Goal: Task Accomplishment & Management: Use online tool/utility

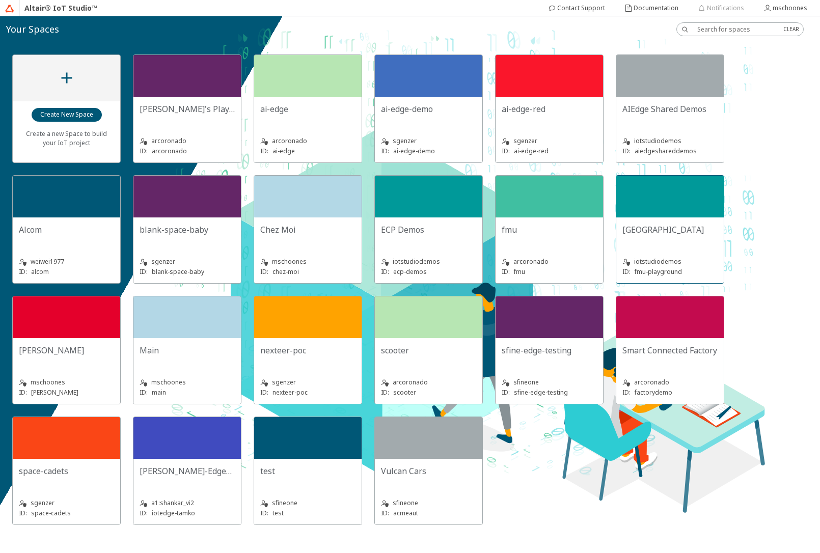
click at [652, 220] on div "FMU Playground iotstudiodemos ID: fmu-playground" at bounding box center [671, 251] width 108 height 66
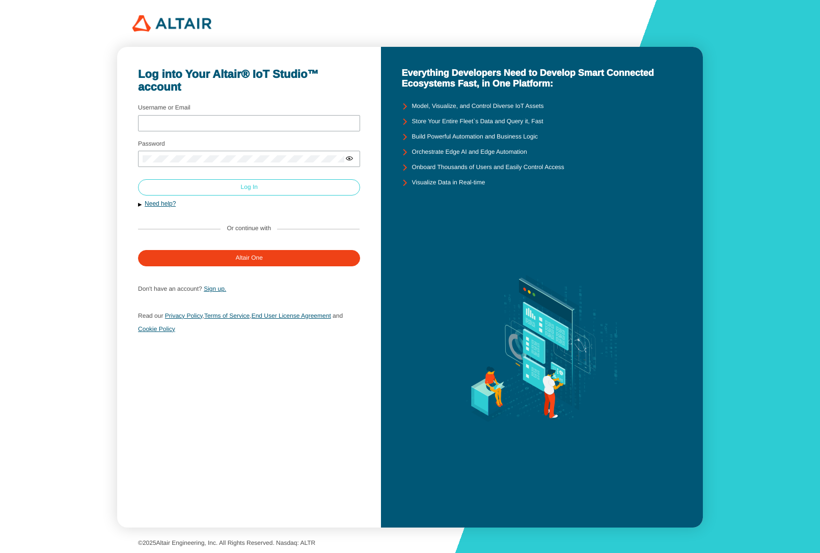
type input "mschoones"
click at [282, 183] on paper-button "Log In" at bounding box center [249, 187] width 222 height 16
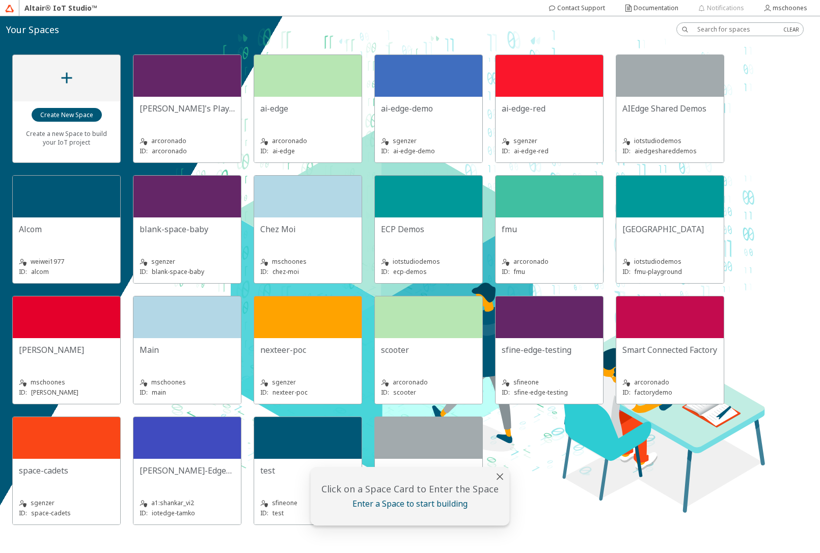
click at [0, 0] on slot "[GEOGRAPHIC_DATA]" at bounding box center [0, 0] width 0 height 0
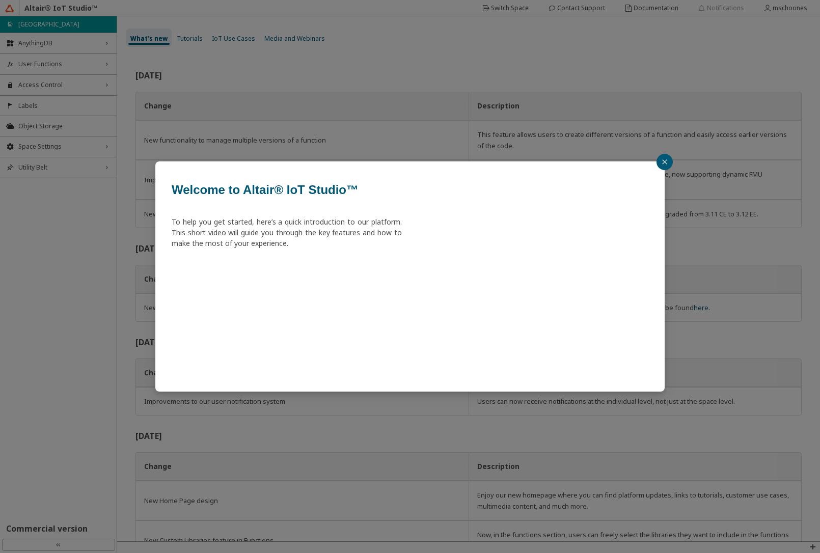
click at [39, 66] on div "Welcome to Altair® IoT Studio™ To help you get started, here’s a quick introduc…" at bounding box center [410, 276] width 820 height 553
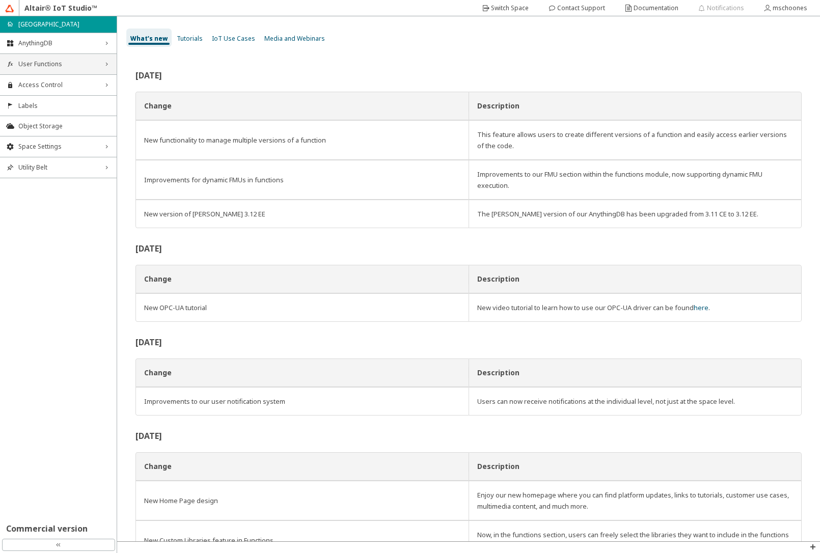
click at [39, 62] on span "User Functions" at bounding box center [58, 64] width 80 height 8
click at [34, 85] on span "Functions" at bounding box center [64, 84] width 92 height 8
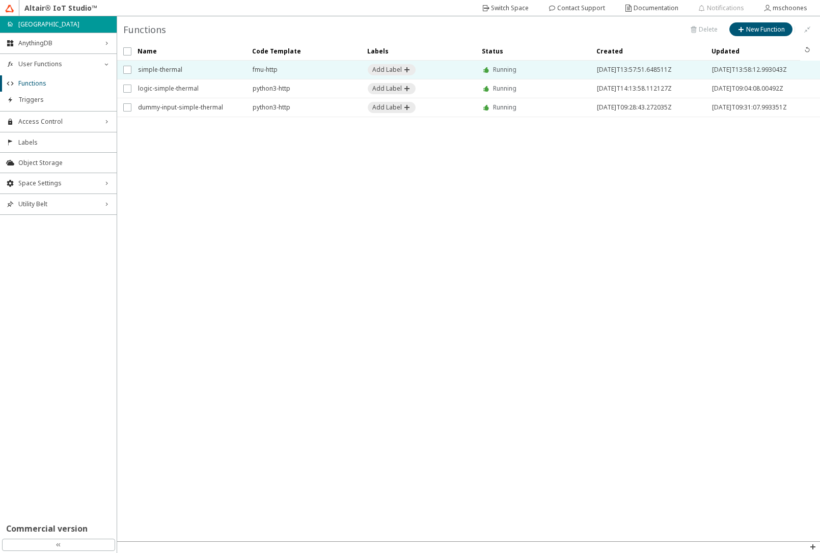
click at [170, 73] on span "simple-thermal" at bounding box center [188, 70] width 101 height 18
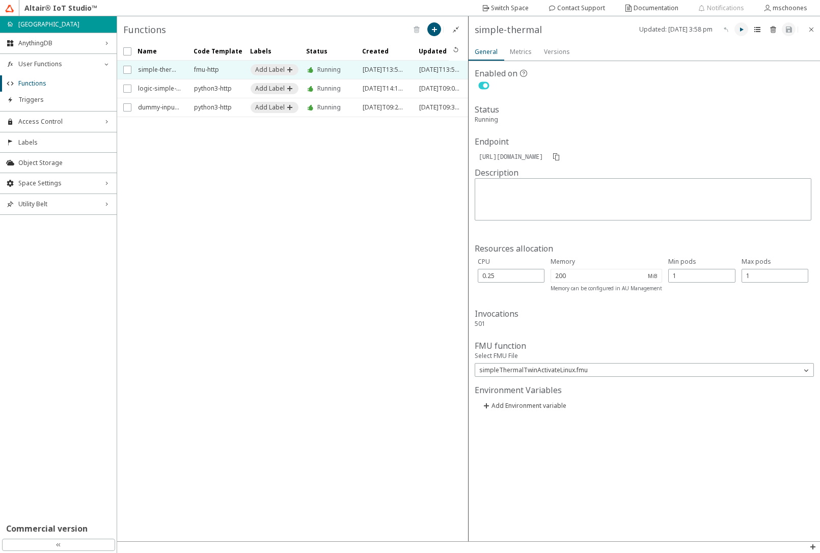
click at [742, 32] on iron-icon at bounding box center [742, 29] width 8 height 8
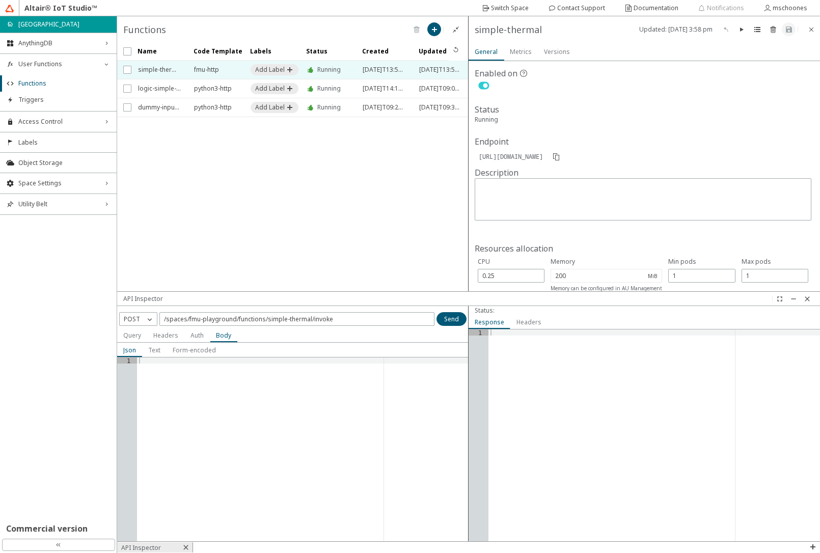
drag, startPoint x: 399, startPoint y: 346, endPoint x: 408, endPoint y: 295, distance: 51.9
click at [408, 295] on div at bounding box center [468, 299] width 703 height 14
click at [146, 317] on iron-icon at bounding box center [150, 319] width 10 height 10
click at [142, 334] on p "GET" at bounding box center [138, 333] width 37 height 9
click at [342, 322] on input "/spaces/fmu-playground/functions/simple-thermal/invoke" at bounding box center [297, 319] width 266 height 9
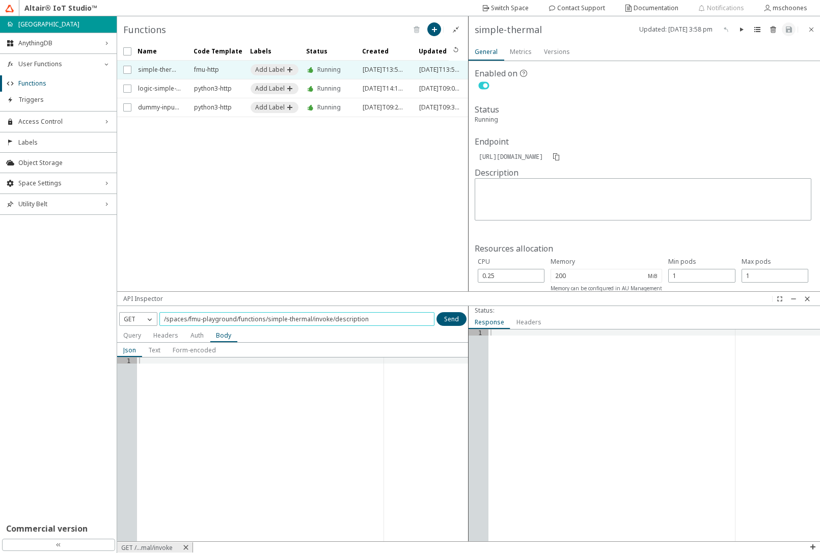
type input "/spaces/fmu-playground/functions/simple-thermal/invoke/description"
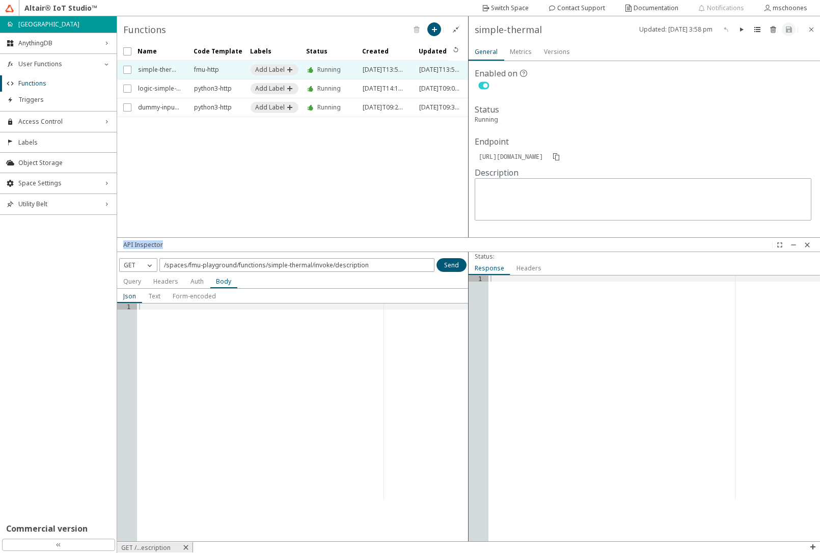
drag, startPoint x: 446, startPoint y: 295, endPoint x: 461, endPoint y: 241, distance: 56.1
click at [461, 241] on div at bounding box center [468, 245] width 703 height 14
click at [376, 247] on div at bounding box center [468, 245] width 703 height 14
click at [0, 0] on slot "Send" at bounding box center [0, 0] width 0 height 0
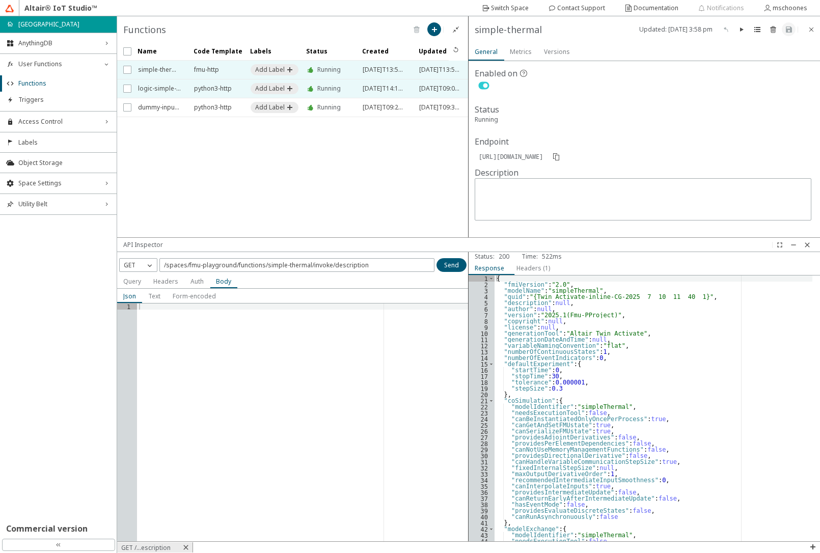
click at [148, 84] on span "logic-simple-thermal" at bounding box center [159, 89] width 43 height 18
click at [806, 246] on iron-icon at bounding box center [808, 245] width 8 height 8
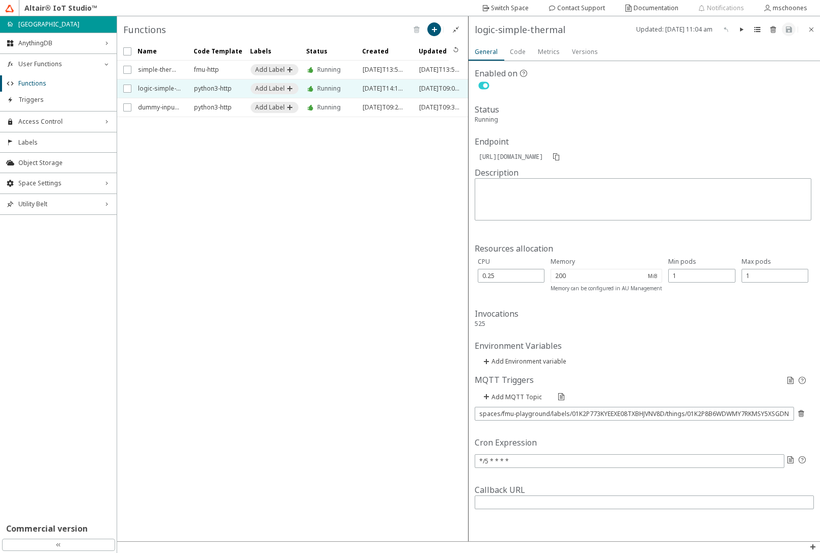
click at [0, 0] on slot "Code" at bounding box center [0, 0] width 0 height 0
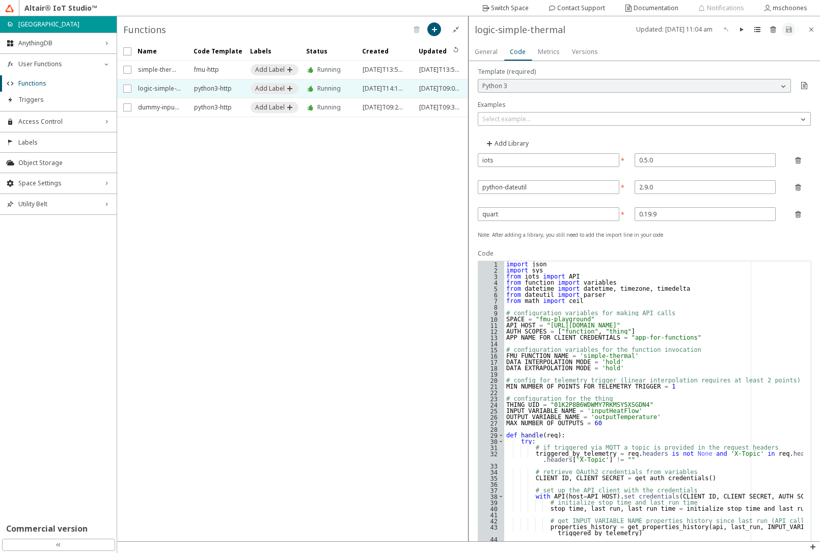
click at [539, 297] on div "import json import sys from iots import API from function import variables from…" at bounding box center [654, 510] width 299 height 499
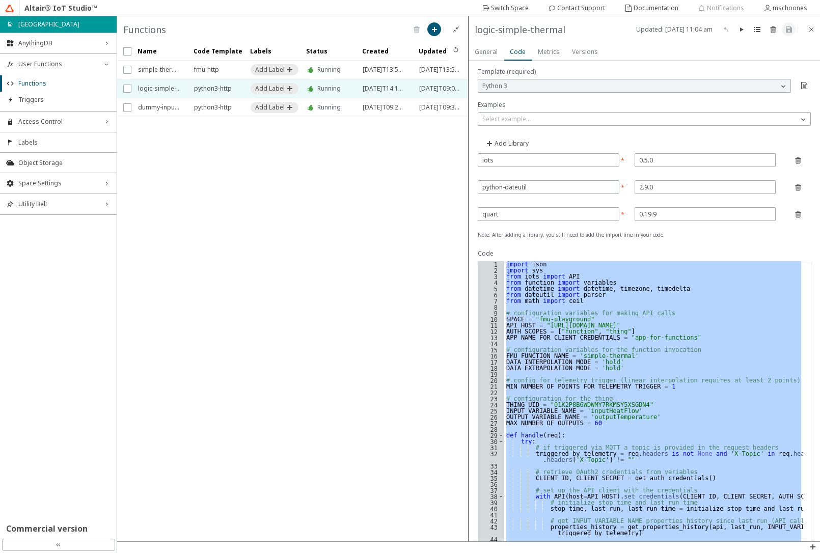
paste textarea "Cursor at row 278"
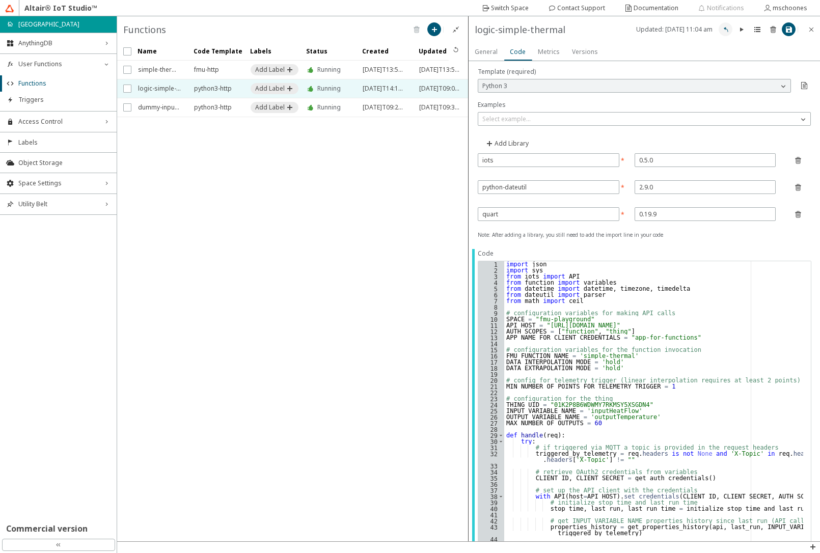
click at [726, 32] on iron-icon at bounding box center [726, 29] width 8 height 8
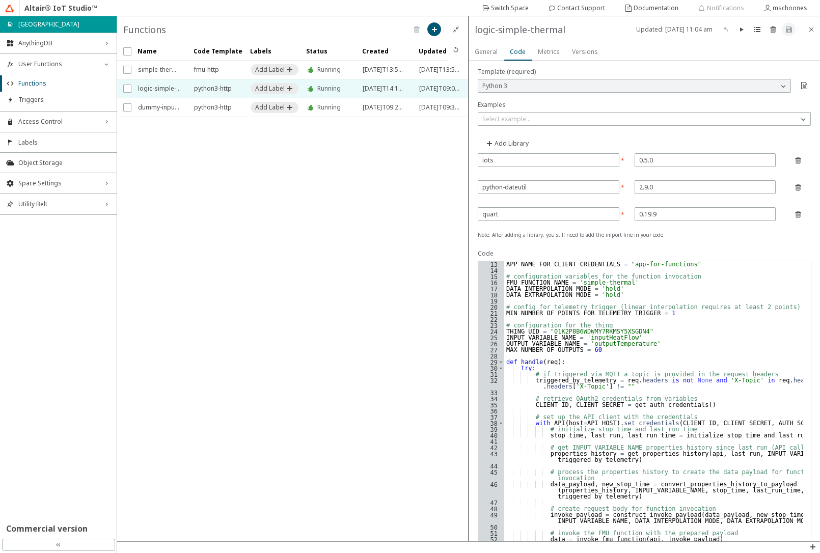
scroll to position [110, 0]
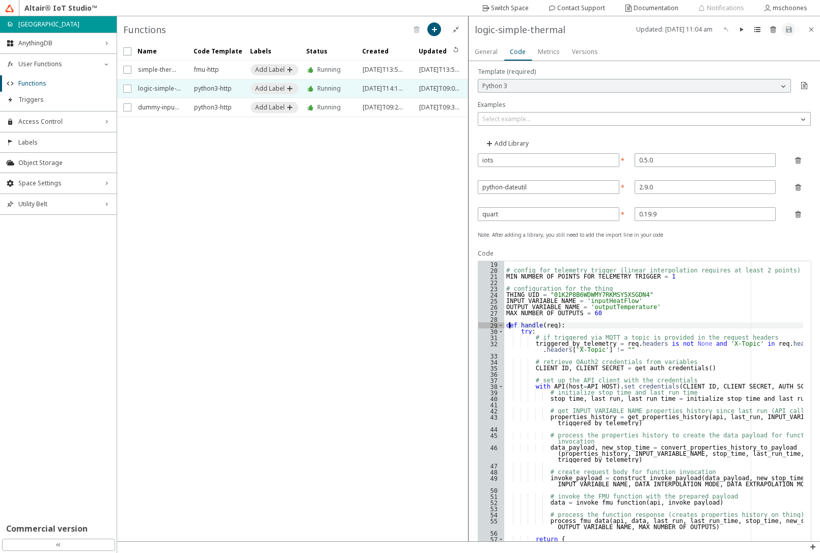
click at [508, 328] on div "# config for telemetry trigger (linear interpolation requires at least 2 points…" at bounding box center [654, 510] width 299 height 499
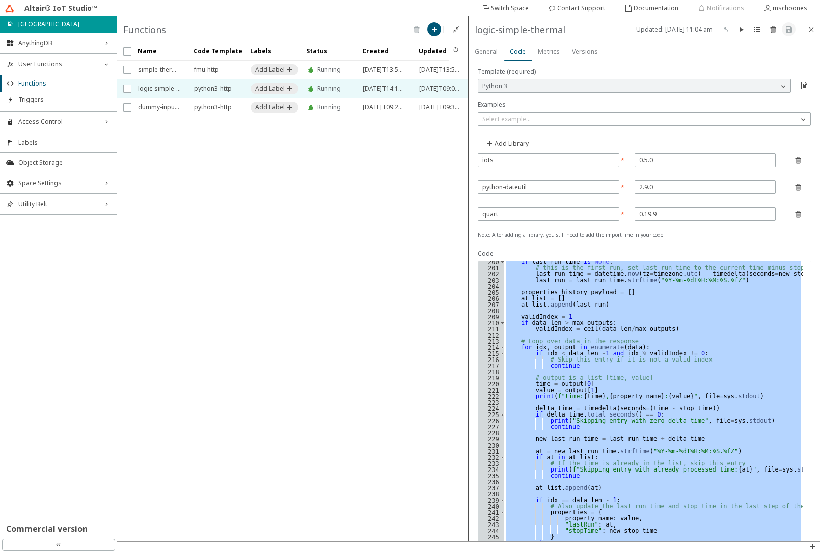
scroll to position [1311, 0]
type textarea "print("Post properties-history response:", response, file=sys.stdout)"
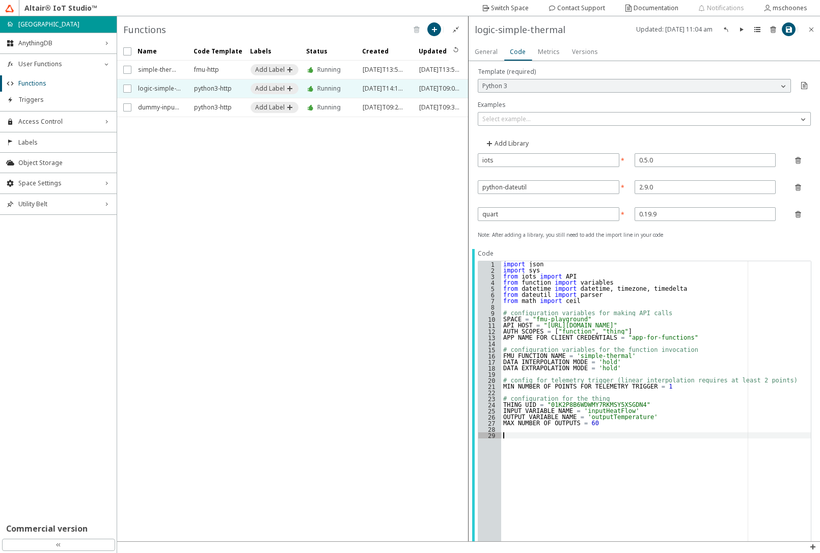
paste textarea "print("Post properties-history response:", response, file=sys.stdout)"
type textarea "print("Post properties-history response:", response, file=sys.stdout)"
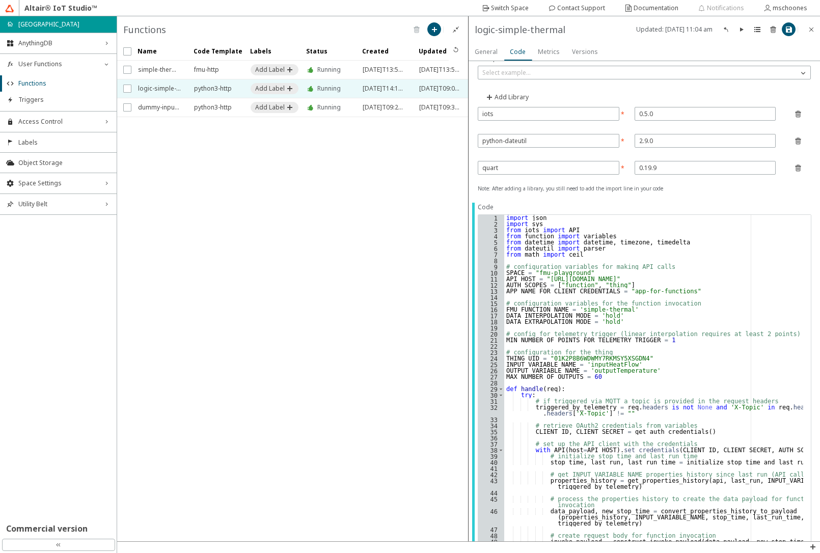
scroll to position [0, 0]
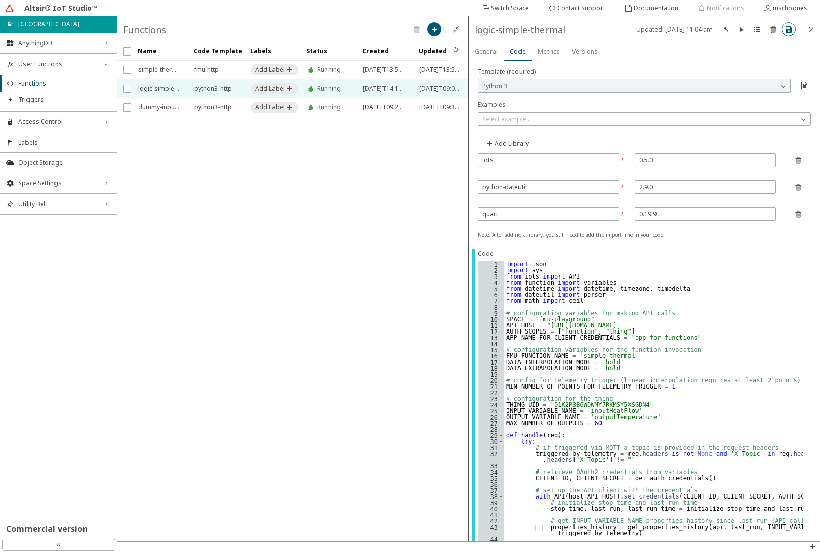
click at [788, 30] on iron-icon at bounding box center [789, 29] width 8 height 8
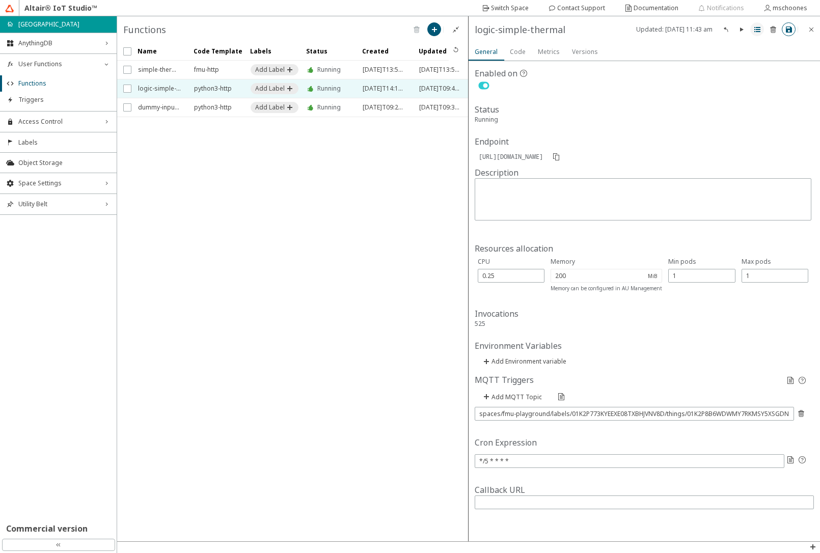
click at [754, 32] on iron-icon at bounding box center [758, 29] width 8 height 8
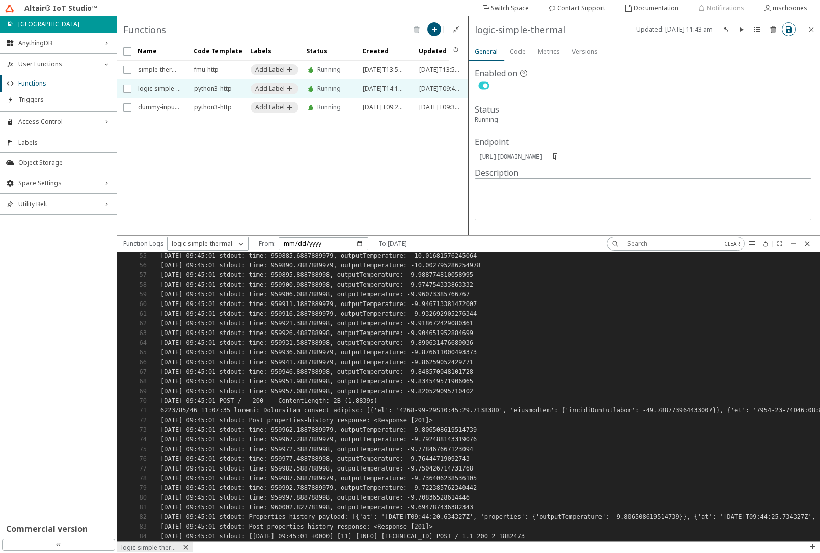
scroll to position [532, 0]
click at [805, 246] on iron-icon at bounding box center [808, 244] width 8 height 8
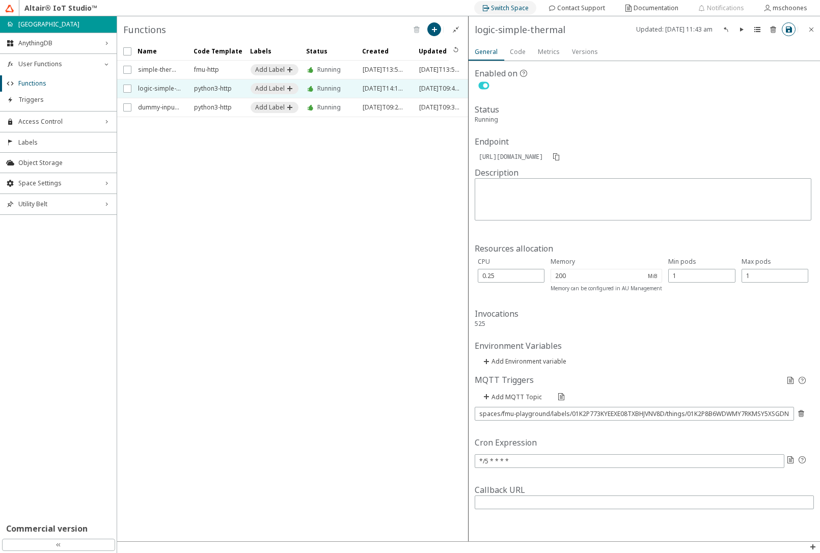
click at [504, 12] on div "Switch Space" at bounding box center [510, 8] width 38 height 16
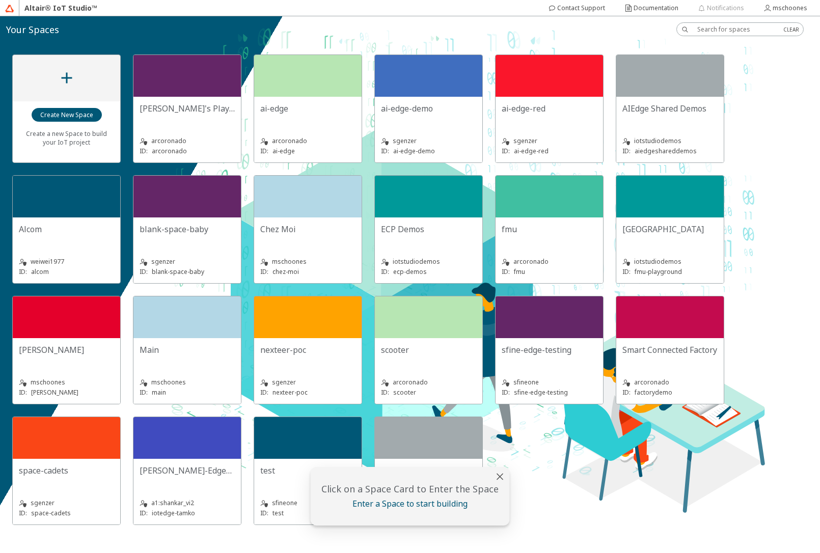
click at [311, 226] on div "Chez Moi" at bounding box center [307, 229] width 95 height 11
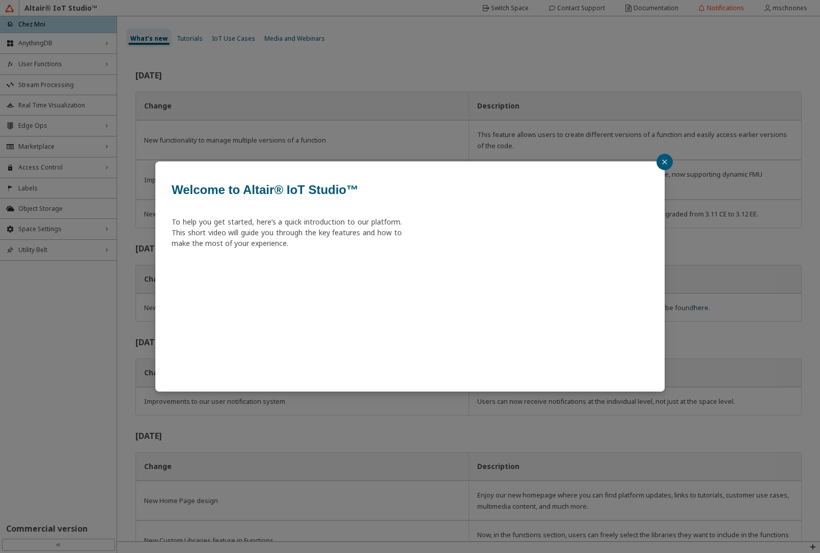
click at [39, 68] on div "Welcome to Altair® IoT Studio™ To help you get started, here’s a quick introduc…" at bounding box center [410, 276] width 820 height 553
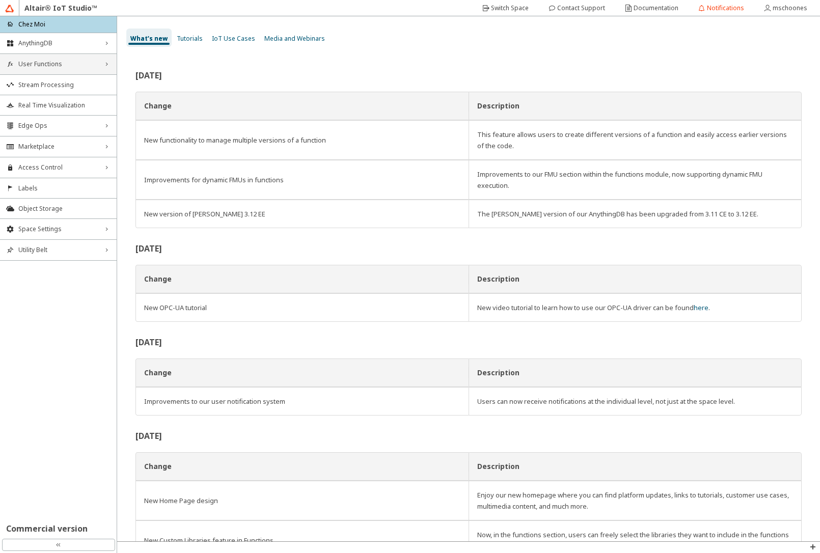
click at [39, 68] on span "User Functions" at bounding box center [58, 64] width 80 height 8
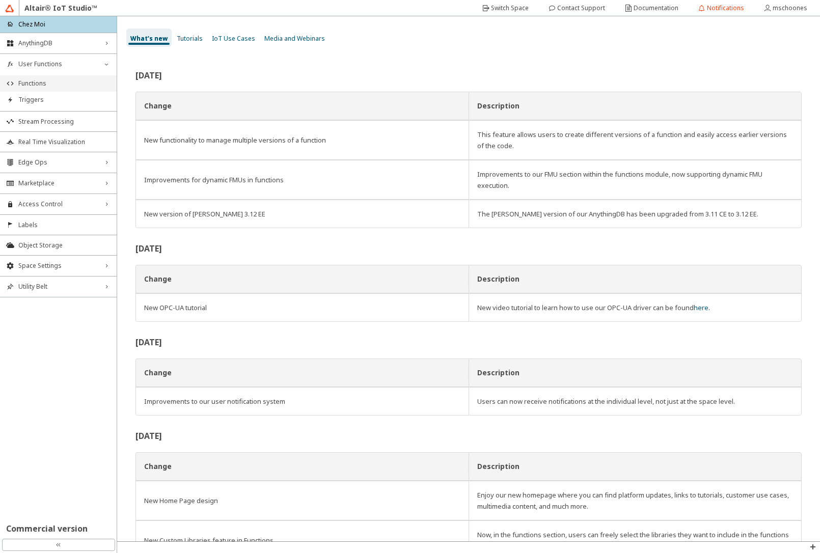
click at [42, 82] on span "Functions" at bounding box center [64, 84] width 92 height 8
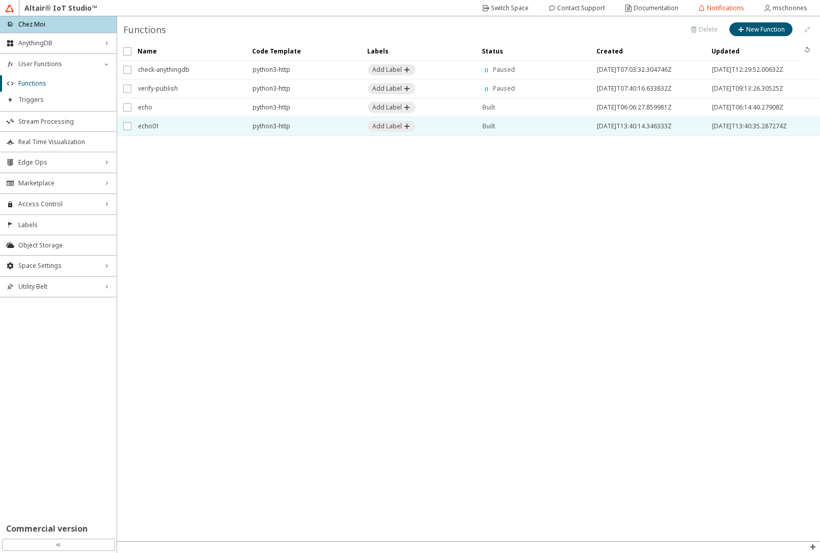
click at [166, 130] on span "echo01" at bounding box center [188, 126] width 101 height 18
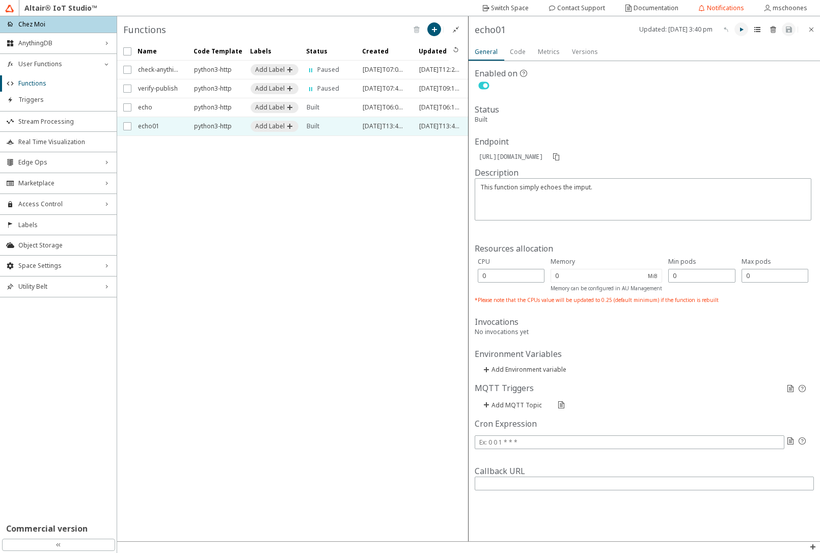
click at [738, 33] on iron-icon at bounding box center [742, 29] width 8 height 8
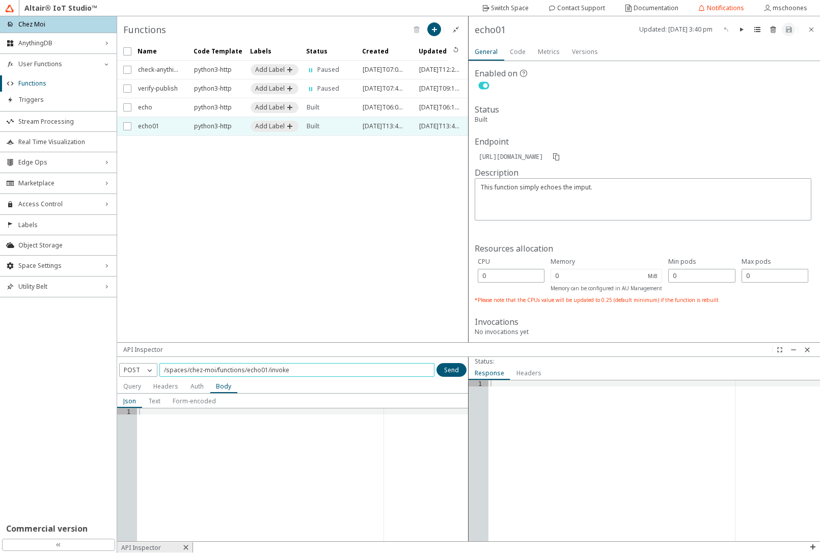
click at [276, 374] on input "/spaces/chez-moi/functions/echo01/invoke" at bounding box center [297, 370] width 266 height 9
click at [132, 370] on p "POST" at bounding box center [132, 370] width 24 height 9
click at [133, 384] on span "GET" at bounding box center [130, 384] width 12 height 9
click at [0, 0] on slot "Send" at bounding box center [0, 0] width 0 height 0
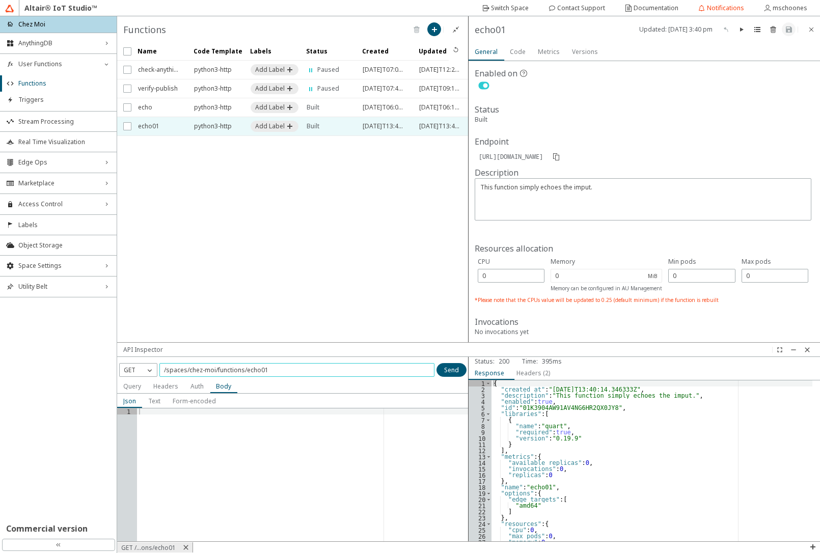
click at [275, 369] on input "/spaces/chez-moi/functions/echo01" at bounding box center [297, 370] width 266 height 9
click at [449, 375] on paper-button "Send" at bounding box center [452, 370] width 30 height 14
click at [131, 369] on p "GET" at bounding box center [130, 370] width 20 height 9
click at [135, 428] on span "DELETE" at bounding box center [134, 429] width 21 height 9
click at [336, 374] on input "/spaces/chez-moi/functions/echo" at bounding box center [297, 370] width 266 height 9
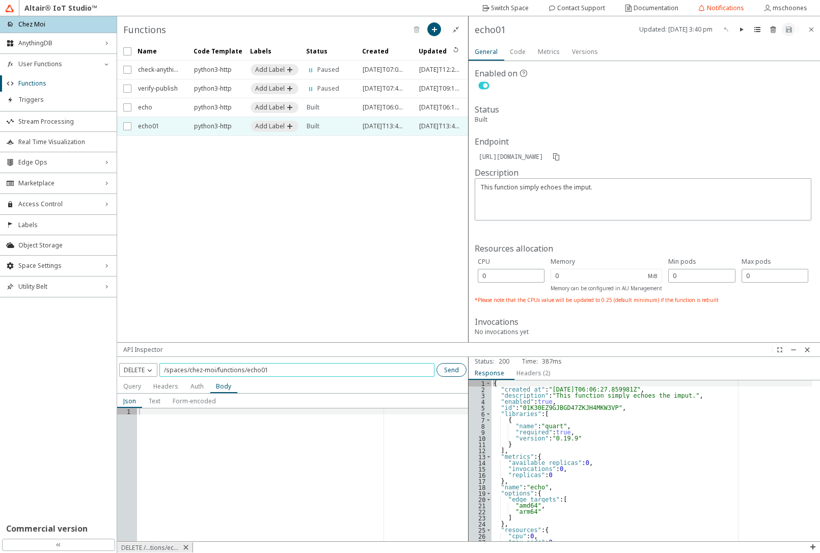
type input "/spaces/chez-moi/functions/echo01"
click at [0, 0] on slot "Send" at bounding box center [0, 0] width 0 height 0
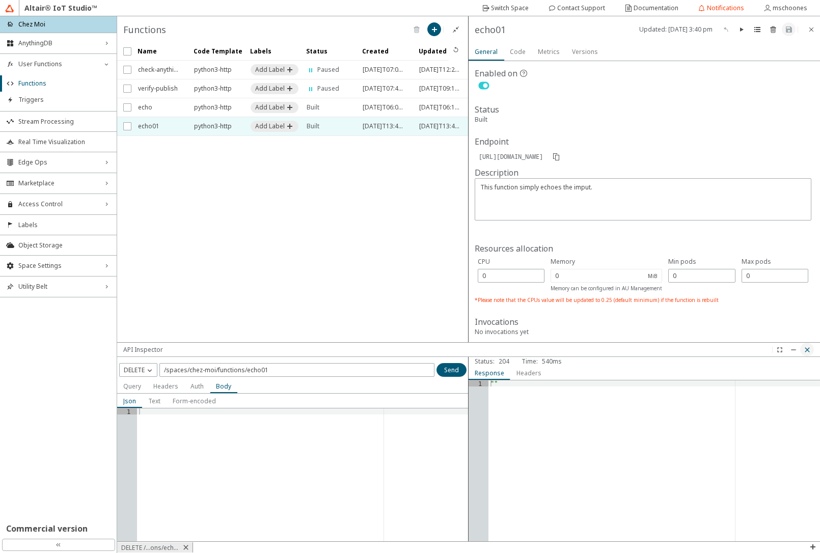
click at [810, 351] on iron-icon at bounding box center [808, 350] width 8 height 8
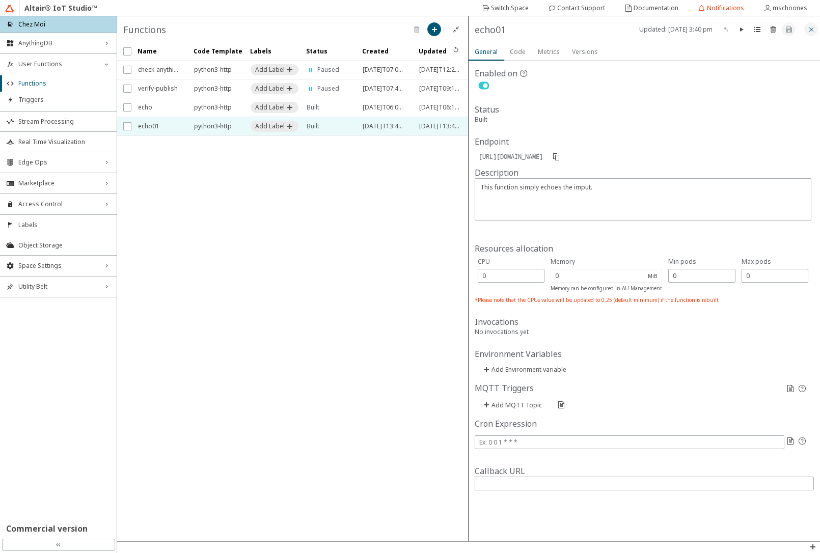
click at [808, 29] on iron-icon at bounding box center [812, 29] width 8 height 8
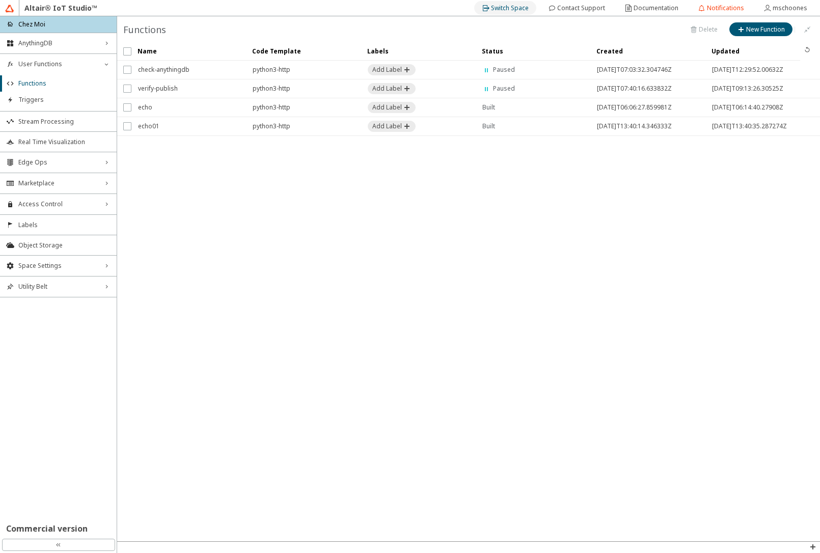
click at [0, 0] on slot "Switch Space" at bounding box center [0, 0] width 0 height 0
